Goal: Information Seeking & Learning: Learn about a topic

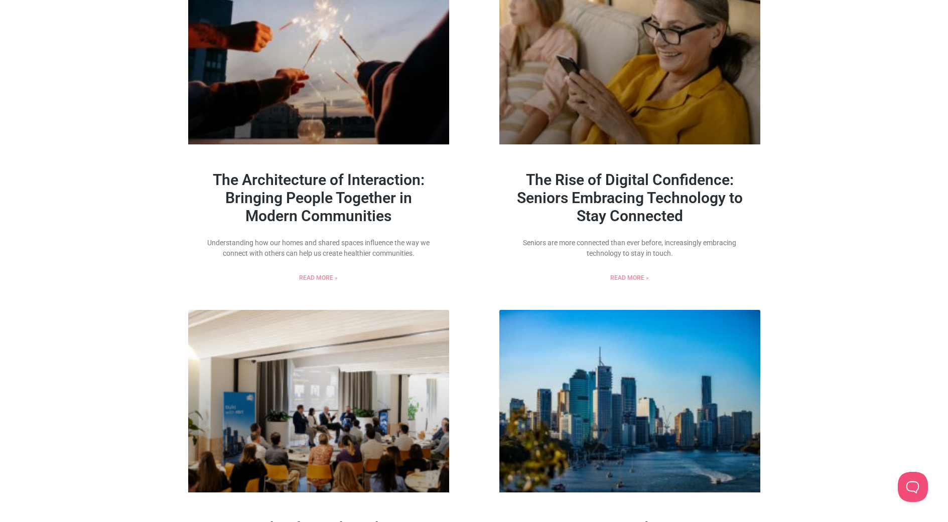
scroll to position [1160, 0]
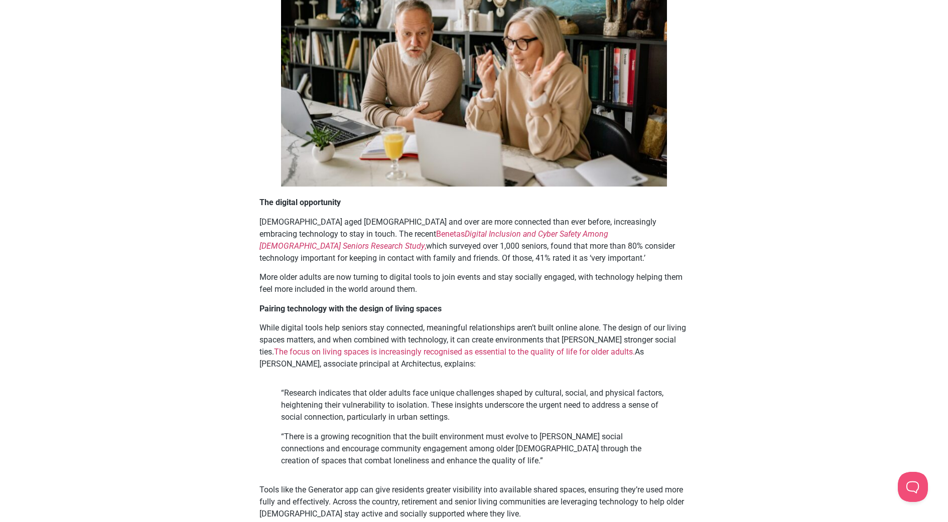
scroll to position [311, 0]
click at [862, 325] on div "The Rise of Digital Confidence: Seniors Embracing Technology to Stay Connected …" at bounding box center [474, 448] width 948 height 1421
click at [270, 201] on strong "The digital opportunity" at bounding box center [299, 202] width 81 height 10
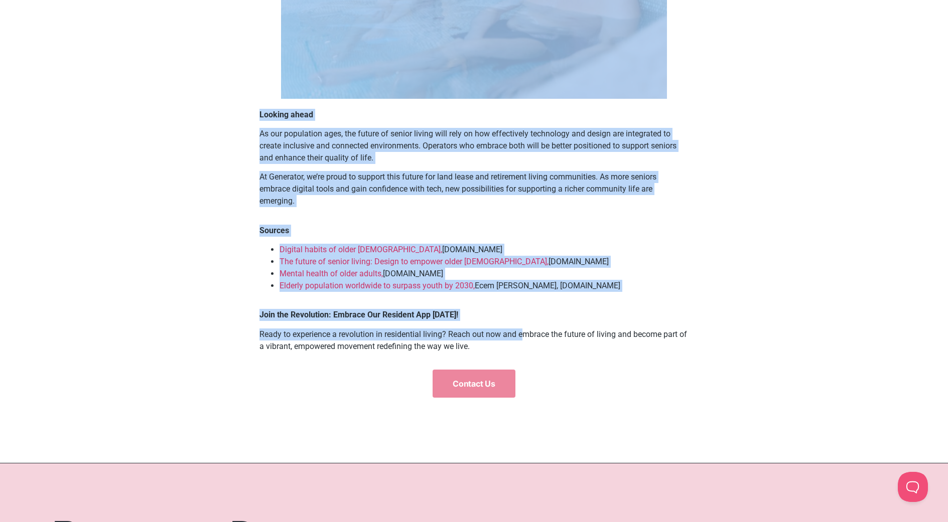
scroll to position [1006, 0]
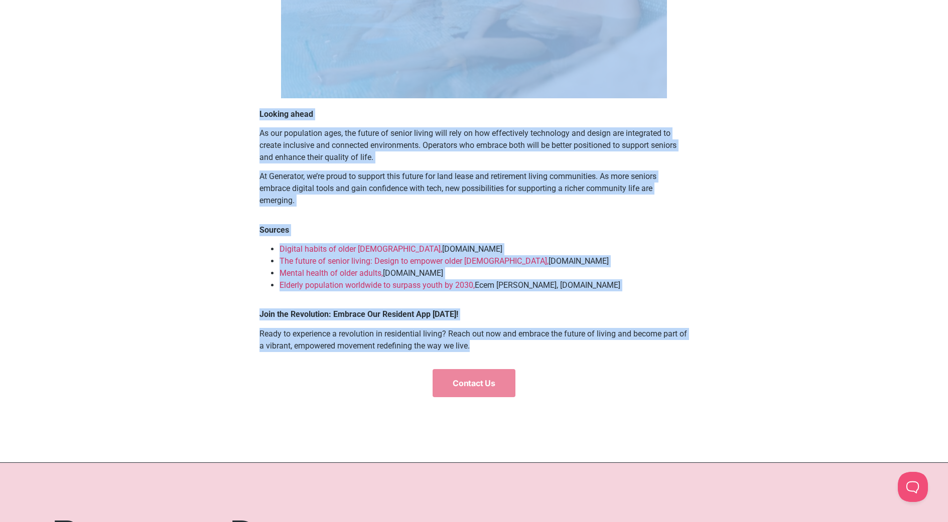
drag, startPoint x: 258, startPoint y: 201, endPoint x: 564, endPoint y: 344, distance: 337.8
copy div "The digital opportunity Australians aged 65 and over are more connected than ev…"
